Goal: Ask a question

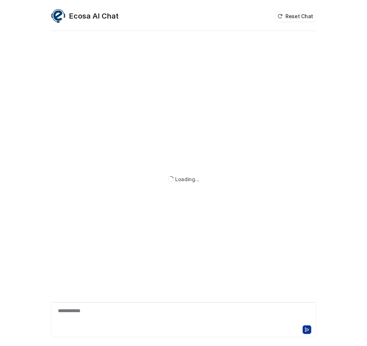
click at [84, 312] on div "**********" at bounding box center [183, 315] width 261 height 17
paste div
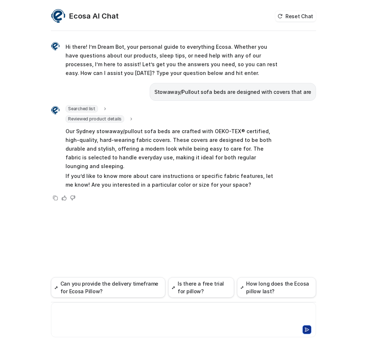
click at [86, 310] on div at bounding box center [183, 315] width 261 height 17
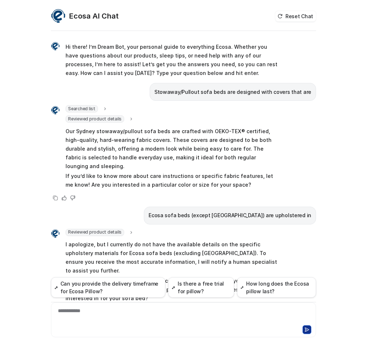
scroll to position [6, 0]
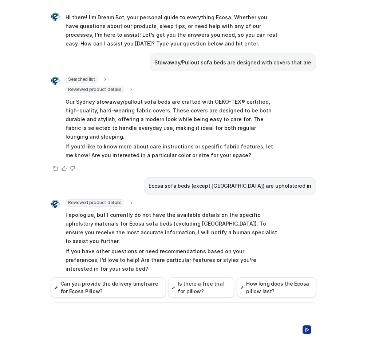
click at [86, 309] on div at bounding box center [183, 315] width 261 height 17
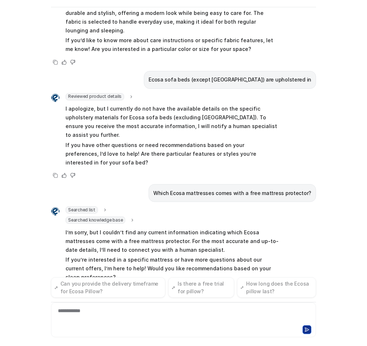
scroll to position [121, 0]
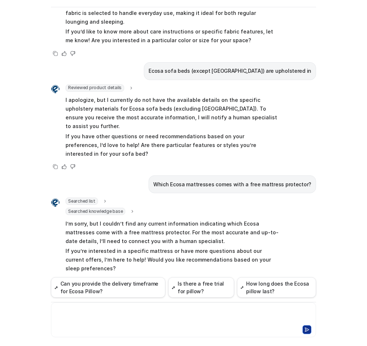
click at [117, 311] on div at bounding box center [183, 315] width 261 height 17
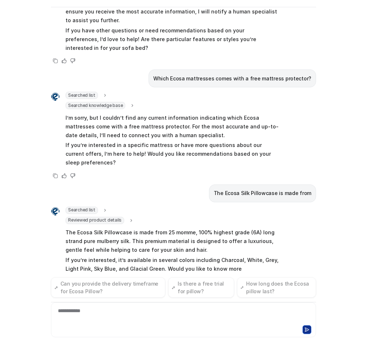
scroll to position [236, 0]
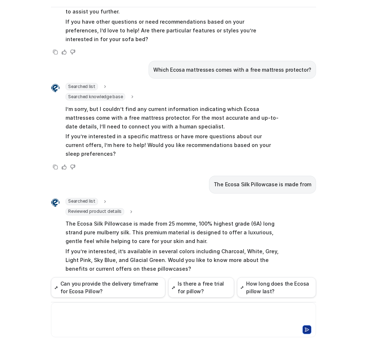
click at [105, 310] on div at bounding box center [183, 315] width 261 height 17
click at [305, 327] on button at bounding box center [307, 329] width 9 height 9
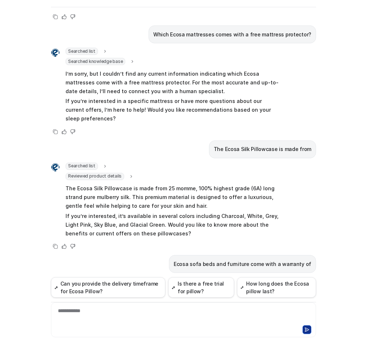
scroll to position [340, 0]
